Goal: Task Accomplishment & Management: Complete application form

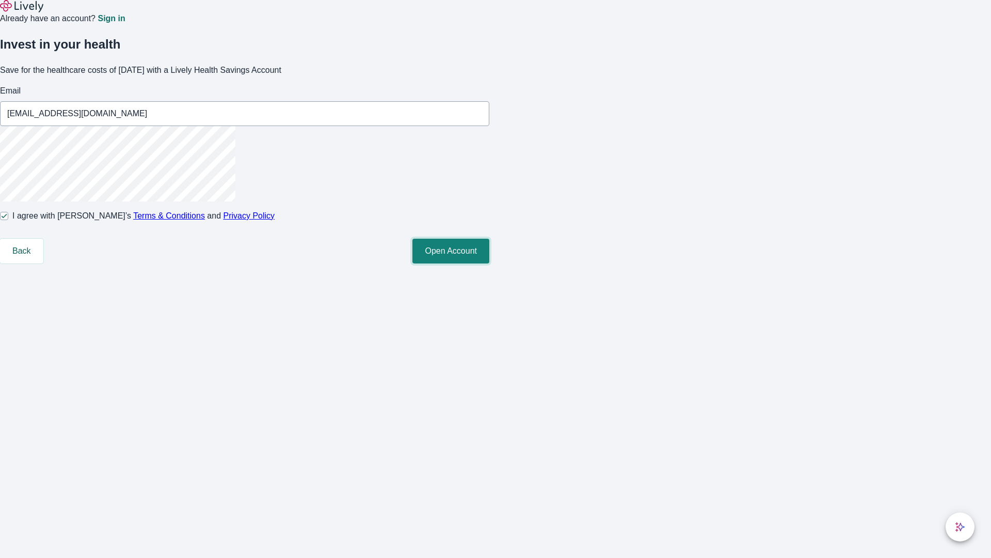
click at [489, 263] on button "Open Account" at bounding box center [450, 251] width 77 height 25
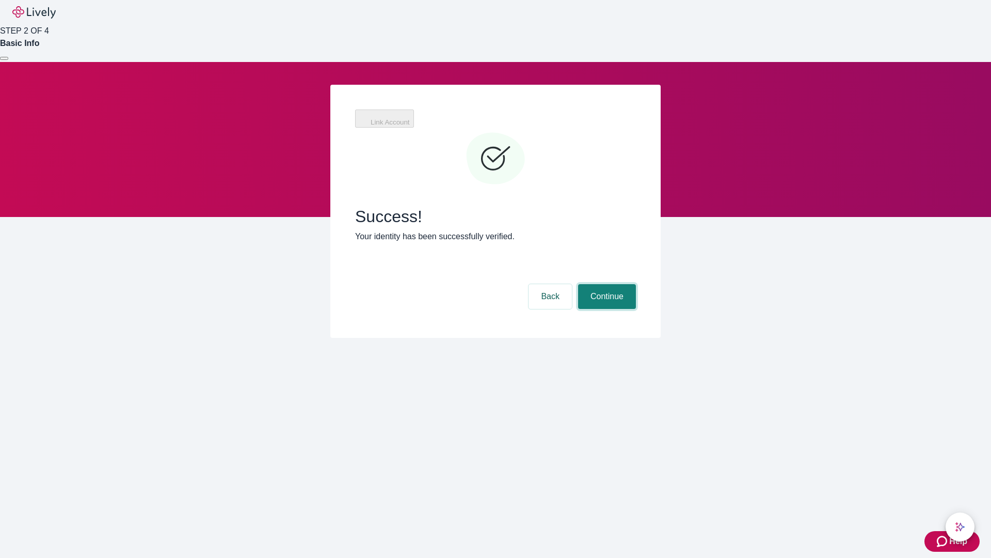
click at [606, 284] on button "Continue" at bounding box center [607, 296] width 58 height 25
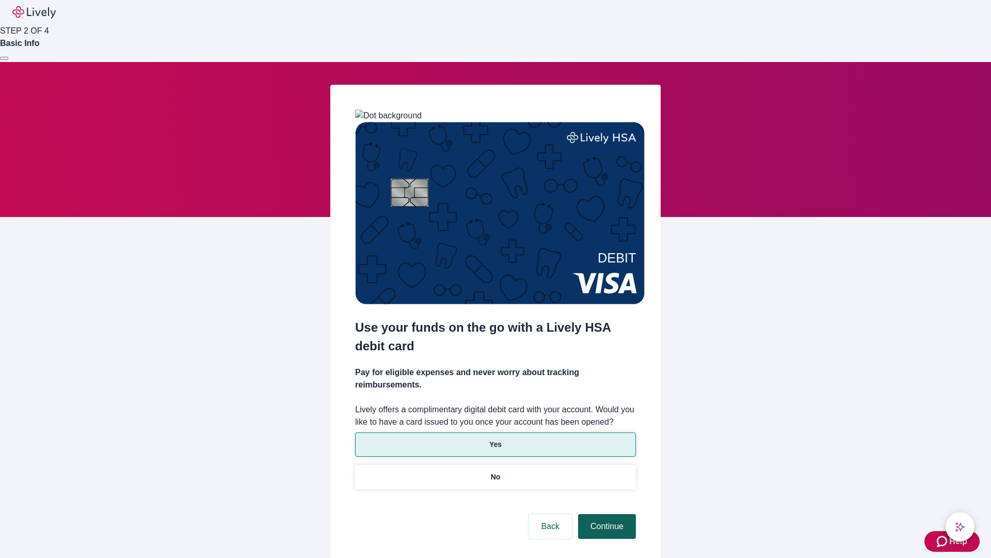
click at [495, 439] on p "Yes" at bounding box center [495, 444] width 12 height 11
click at [606, 514] on button "Continue" at bounding box center [607, 526] width 58 height 25
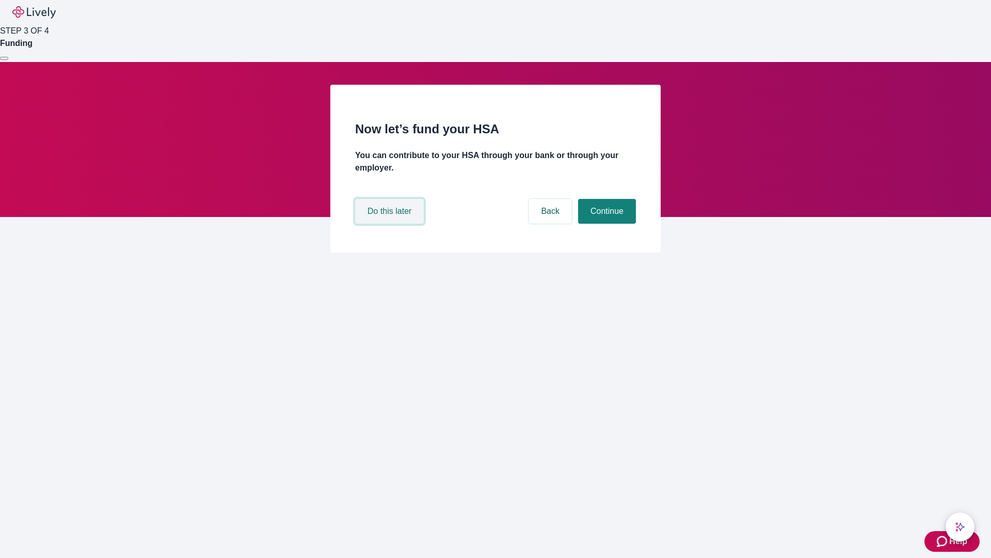
click at [391, 224] on button "Do this later" at bounding box center [389, 211] width 69 height 25
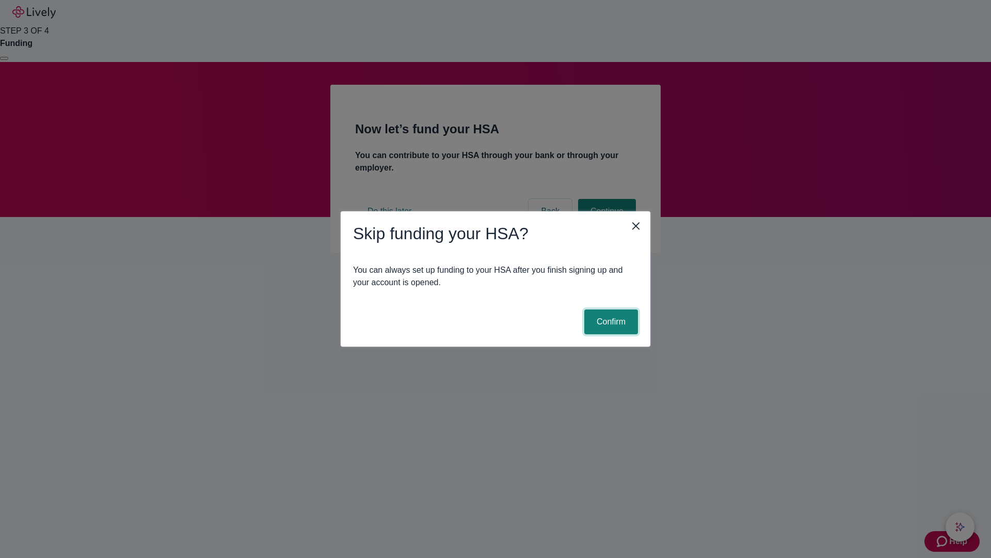
click at [610, 322] on button "Confirm" at bounding box center [611, 321] width 54 height 25
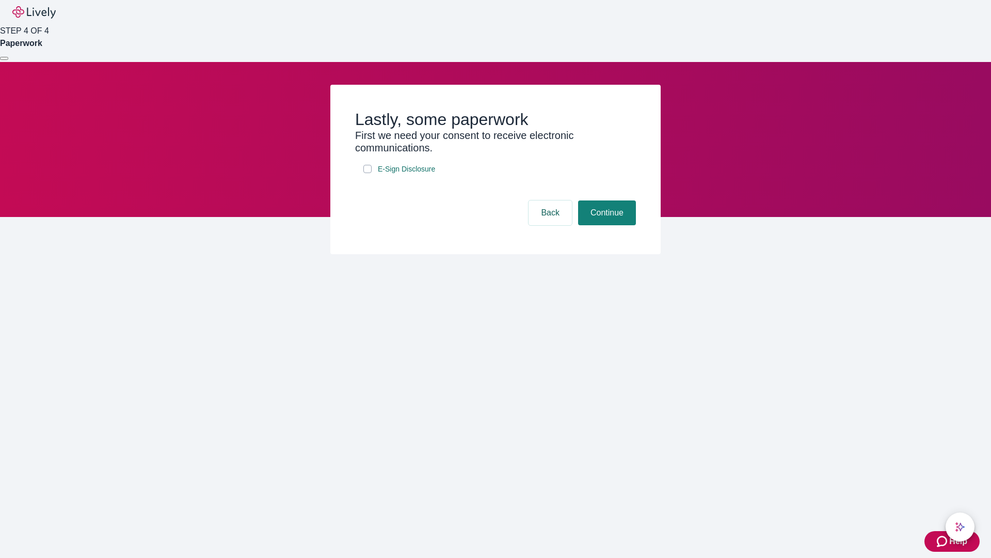
click at [368, 173] on input "E-Sign Disclosure" at bounding box center [367, 169] width 8 height 8
checkbox input "true"
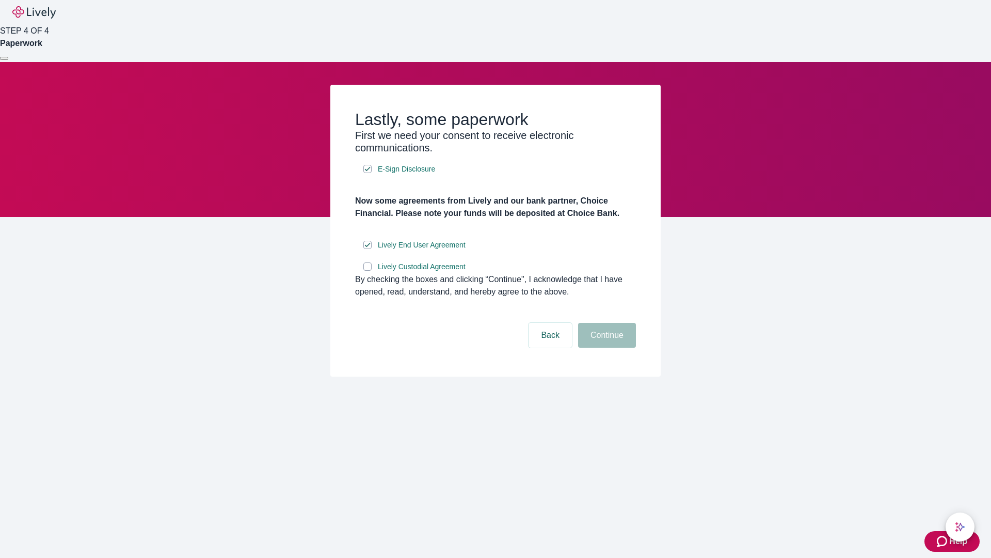
click at [368, 271] on input "Lively Custodial Agreement" at bounding box center [367, 266] width 8 height 8
checkbox input "true"
click at [606, 347] on button "Continue" at bounding box center [607, 335] width 58 height 25
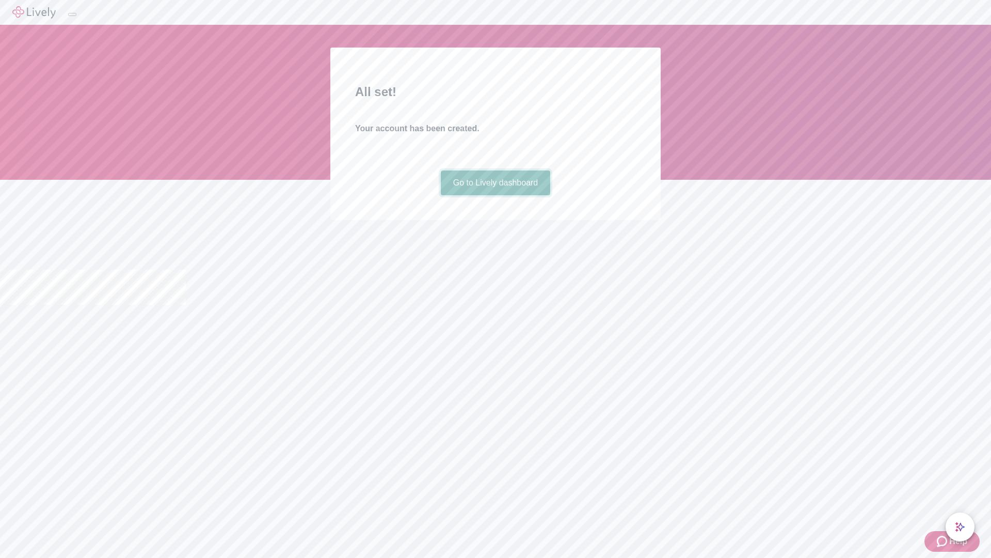
click at [495, 195] on link "Go to Lively dashboard" at bounding box center [496, 182] width 110 height 25
